Goal: Information Seeking & Learning: Learn about a topic

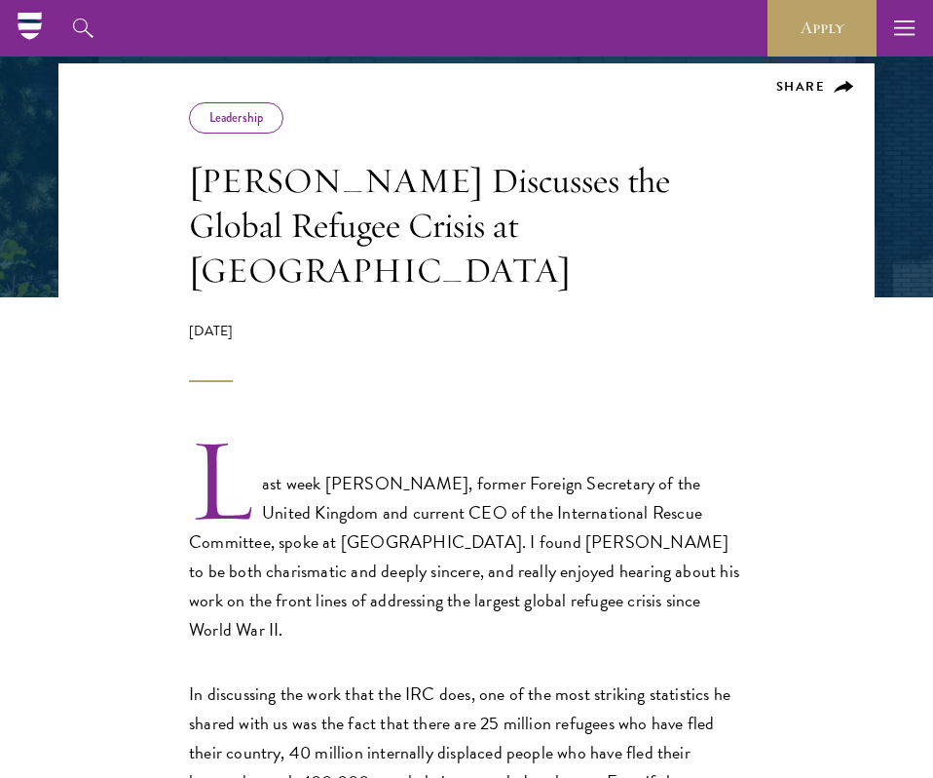
scroll to position [271, 0]
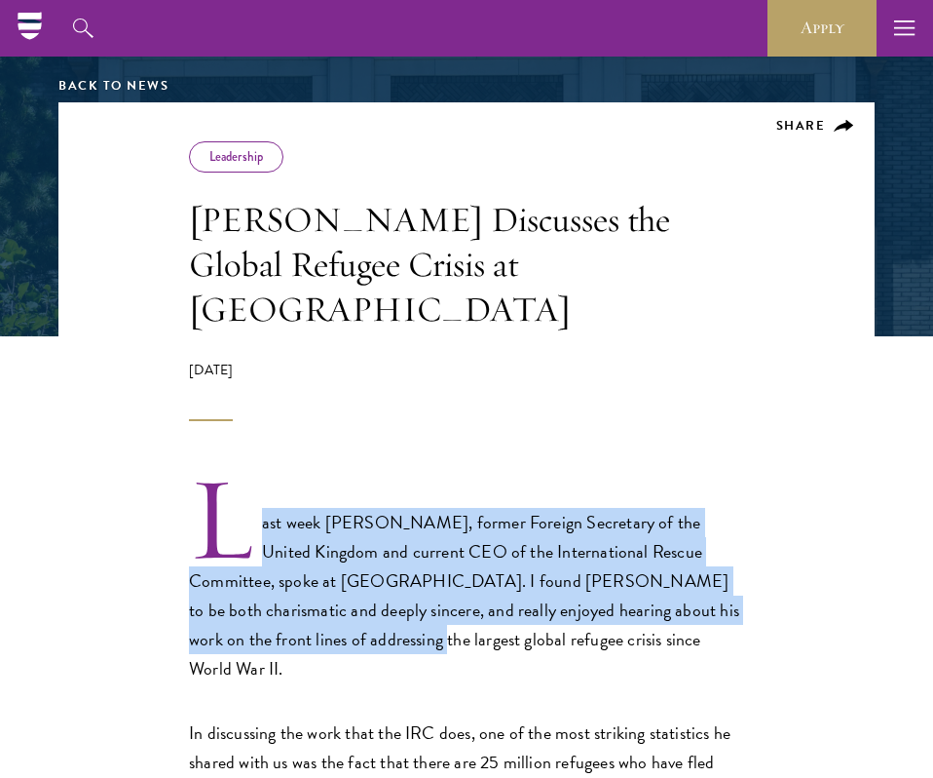
drag, startPoint x: 287, startPoint y: 414, endPoint x: 251, endPoint y: 586, distance: 175.2
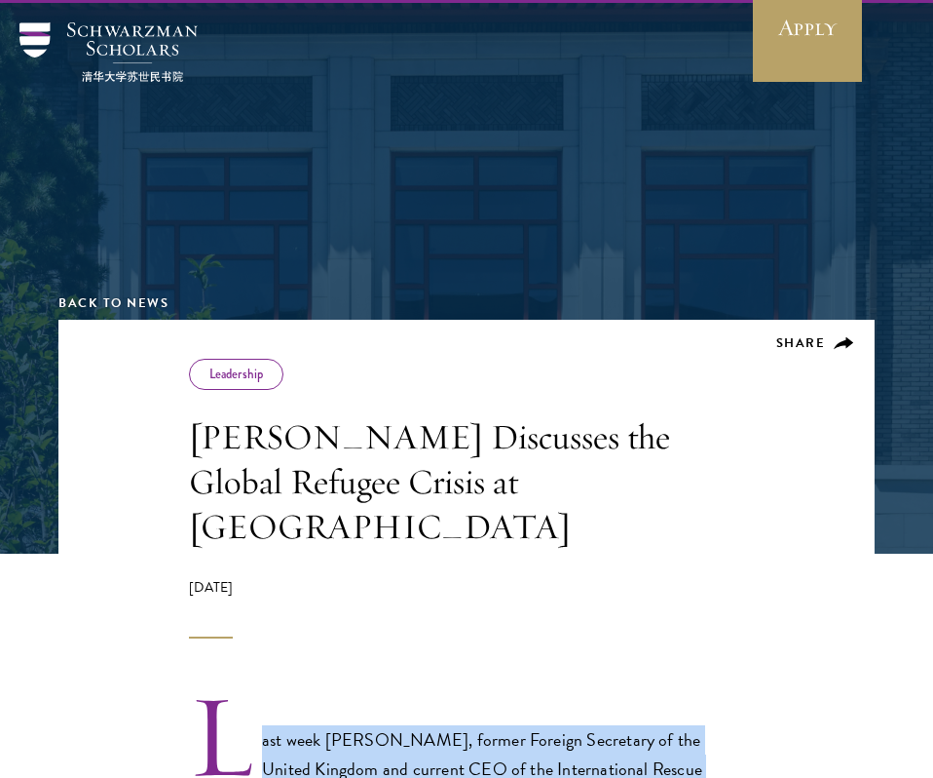
scroll to position [0, 0]
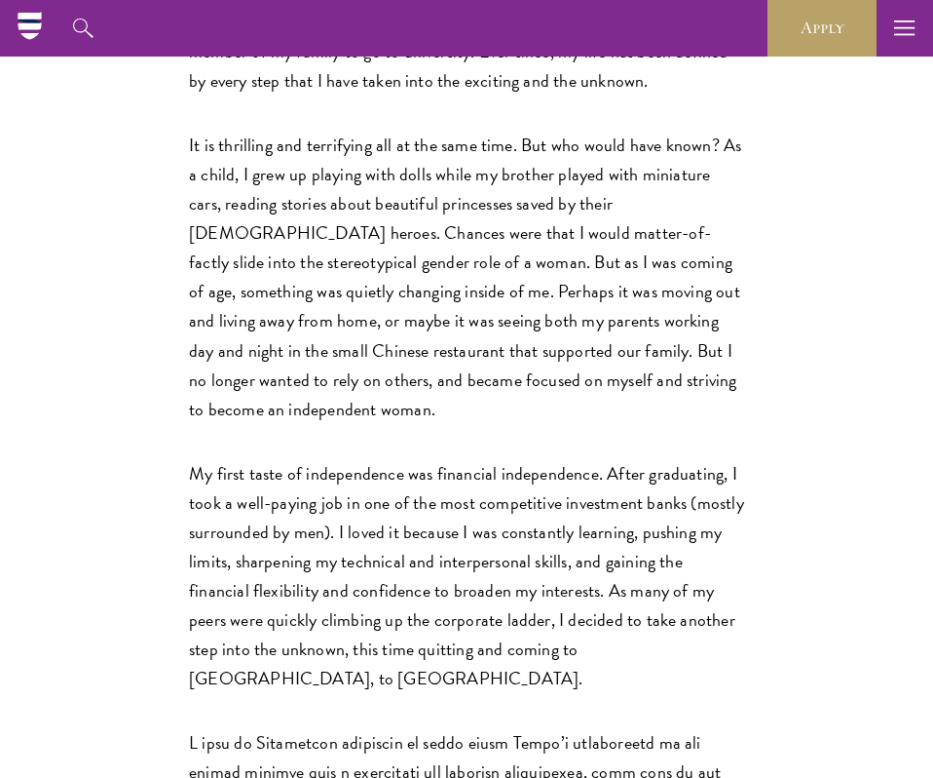
scroll to position [711, 0]
